Goal: Check status: Check status

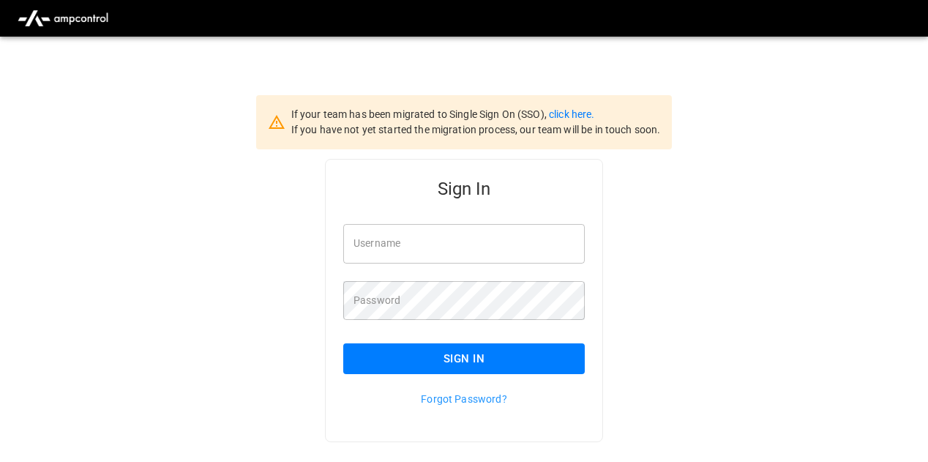
type input "**********"
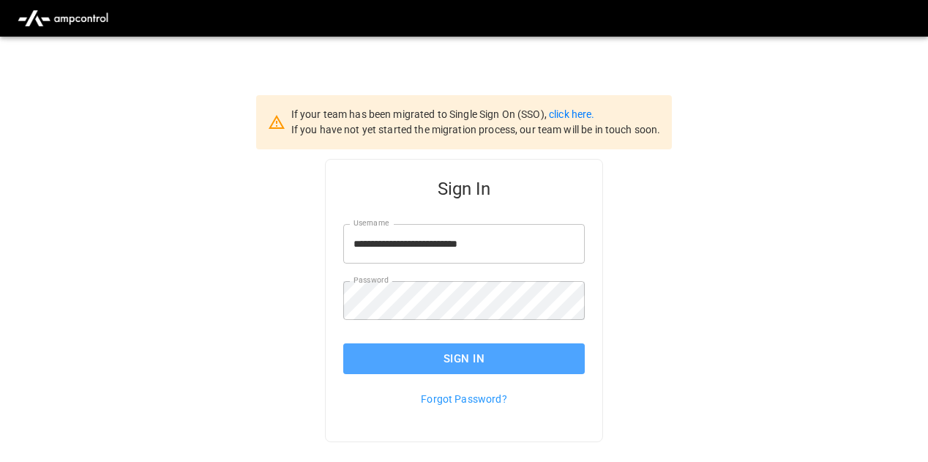
click at [405, 146] on button "Sign In" at bounding box center [463, 358] width 241 height 31
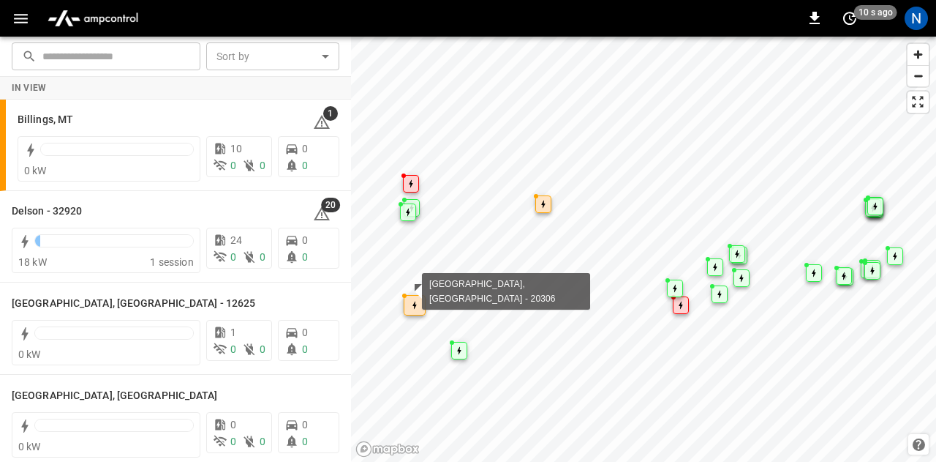
click at [413, 306] on icon "Map marker" at bounding box center [415, 305] width 4 height 9
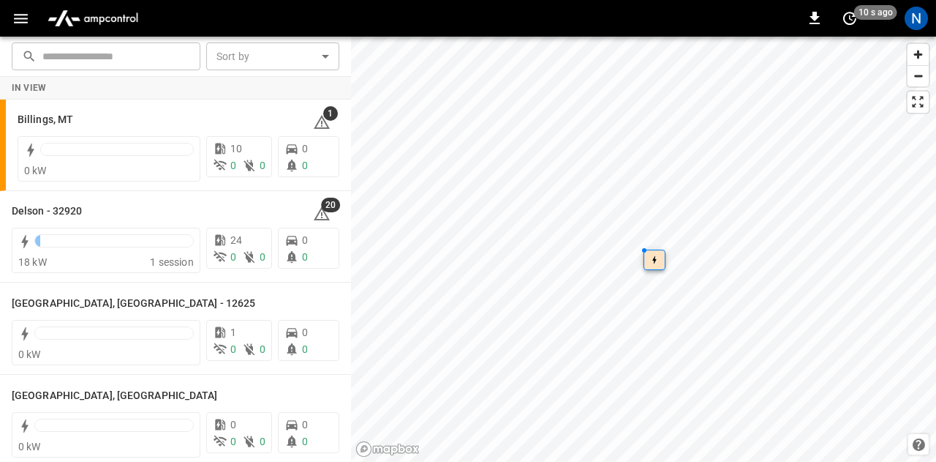
click at [648, 262] on div "Map marker" at bounding box center [655, 259] width 22 height 20
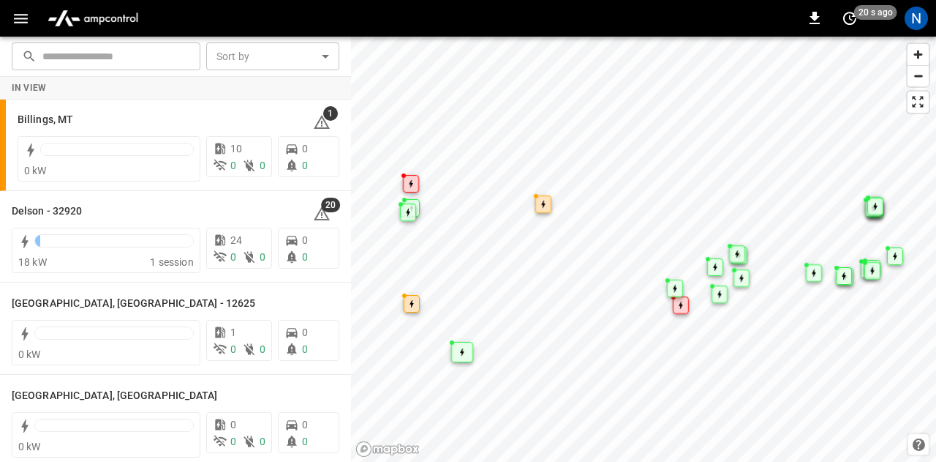
click at [456, 356] on div "Map marker" at bounding box center [462, 352] width 22 height 20
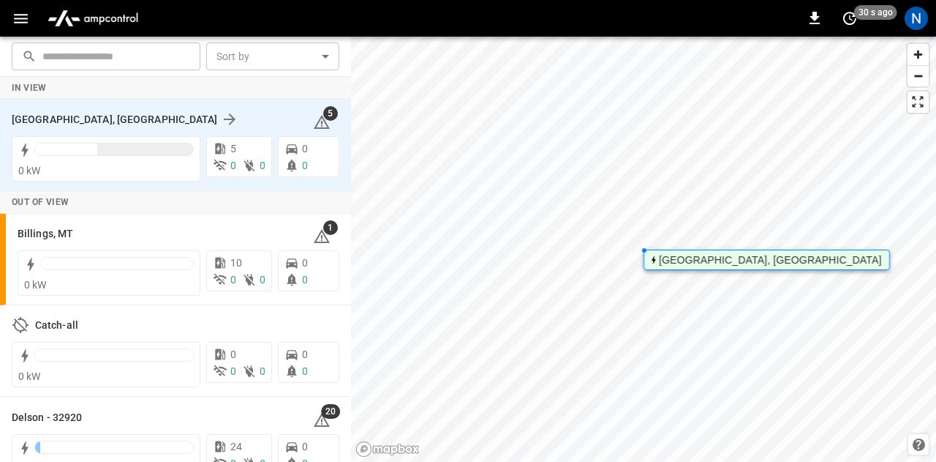
click at [167, 119] on div "[GEOGRAPHIC_DATA], [GEOGRAPHIC_DATA]" at bounding box center [154, 119] width 284 height 18
click at [230, 168] on span "0" at bounding box center [233, 165] width 6 height 12
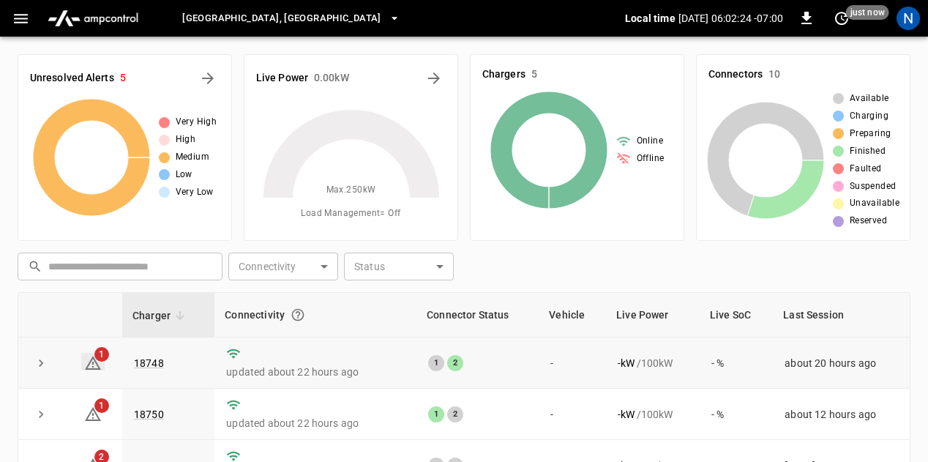
click at [103, 353] on span "1" at bounding box center [101, 354] width 15 height 15
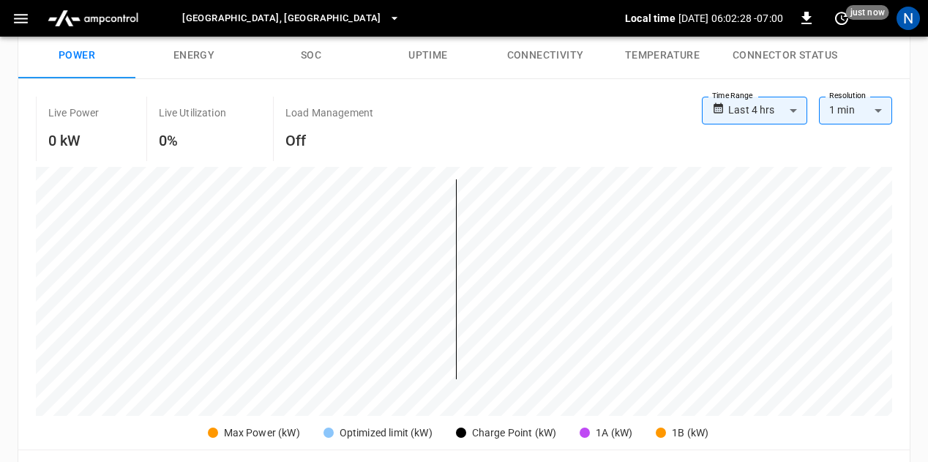
scroll to position [252, 0]
